Goal: Navigation & Orientation: Find specific page/section

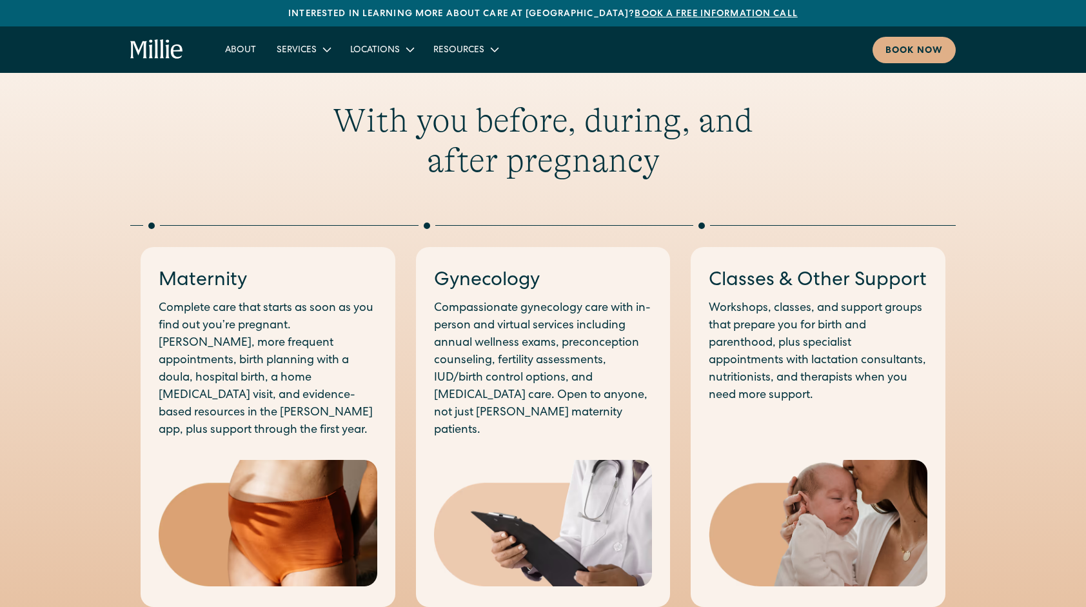
scroll to position [564, 0]
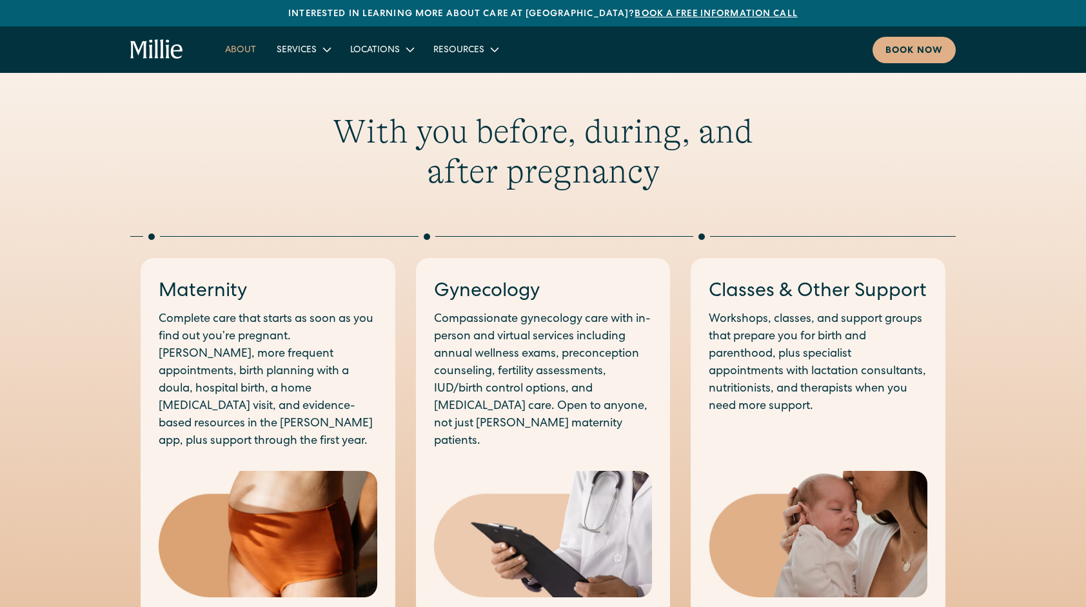
click at [231, 41] on link "About" at bounding box center [241, 49] width 52 height 21
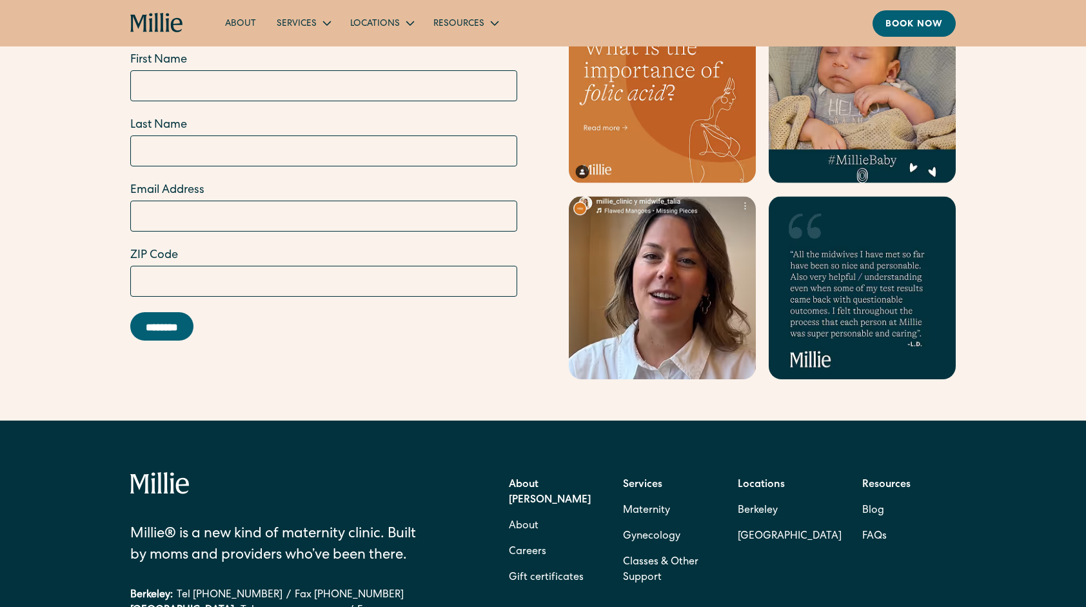
scroll to position [4089, 0]
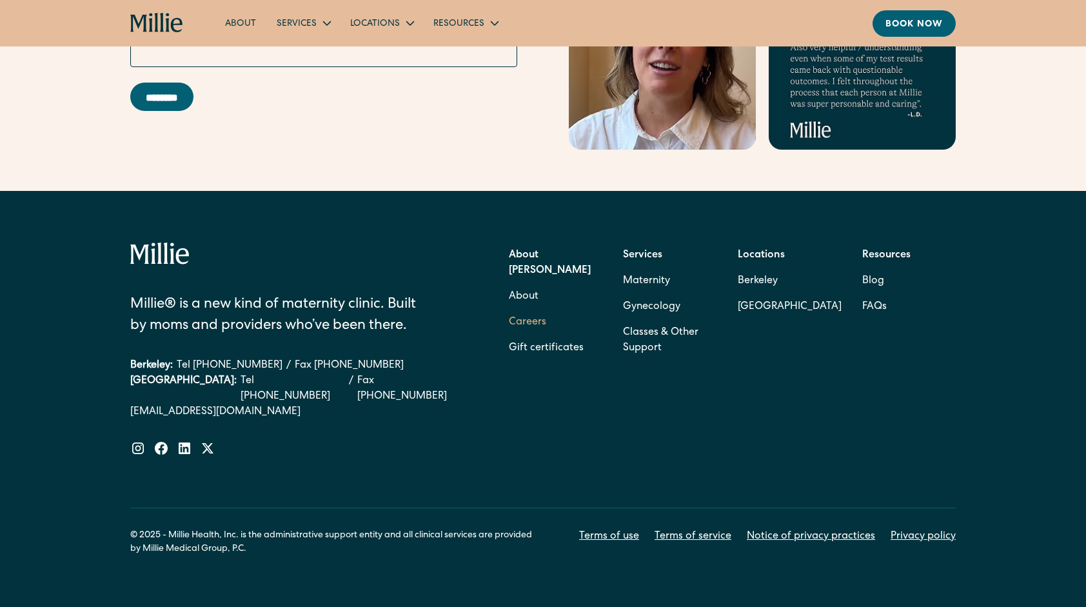
click at [526, 309] on link "Careers" at bounding box center [527, 322] width 37 height 26
